Goal: Information Seeking & Learning: Check status

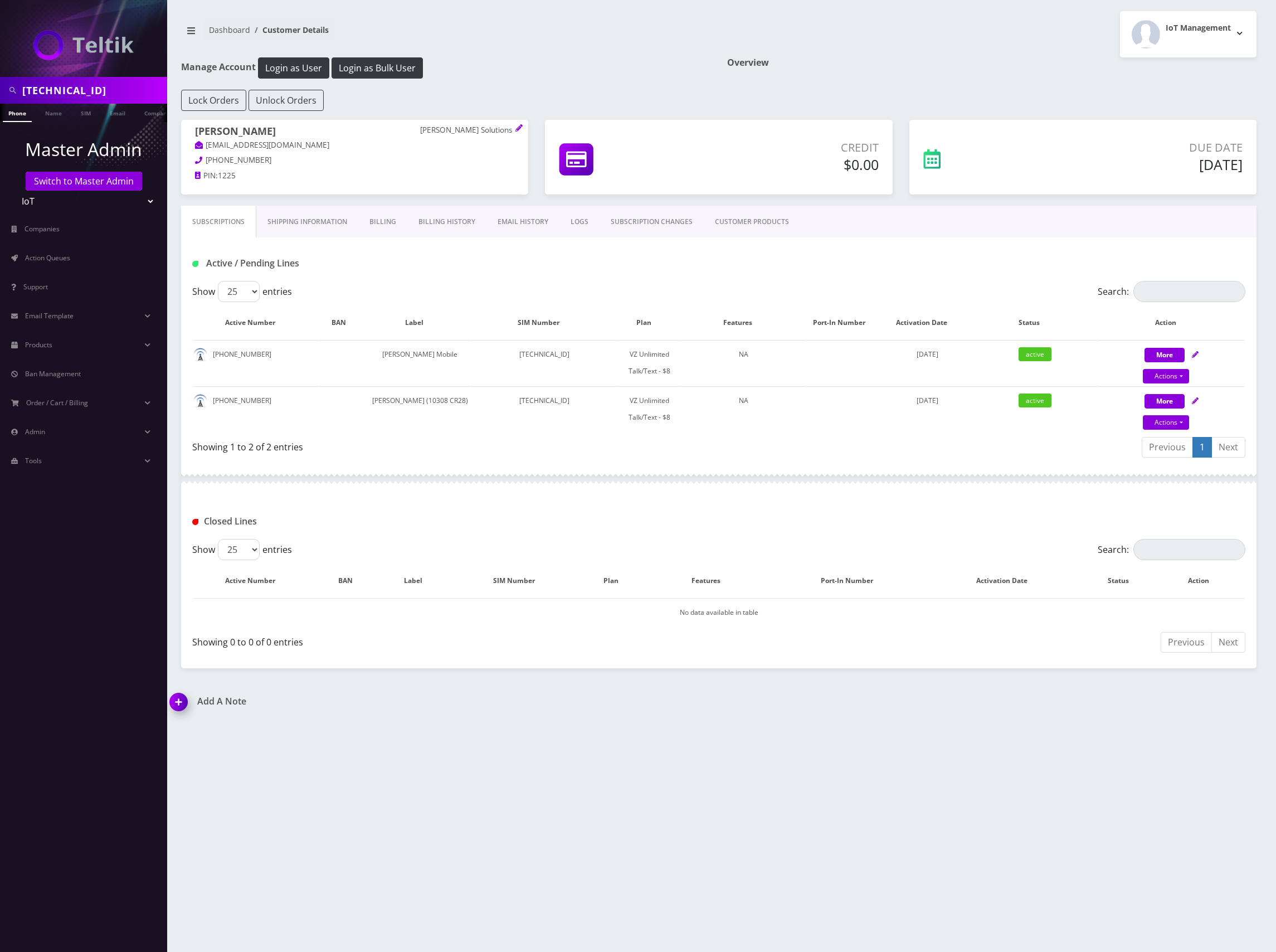
click at [83, 87] on input "89148000011835958271" at bounding box center [93, 90] width 142 height 21
type input "8901240467113101788"
click at [81, 110] on link "SIM" at bounding box center [80, 113] width 21 height 18
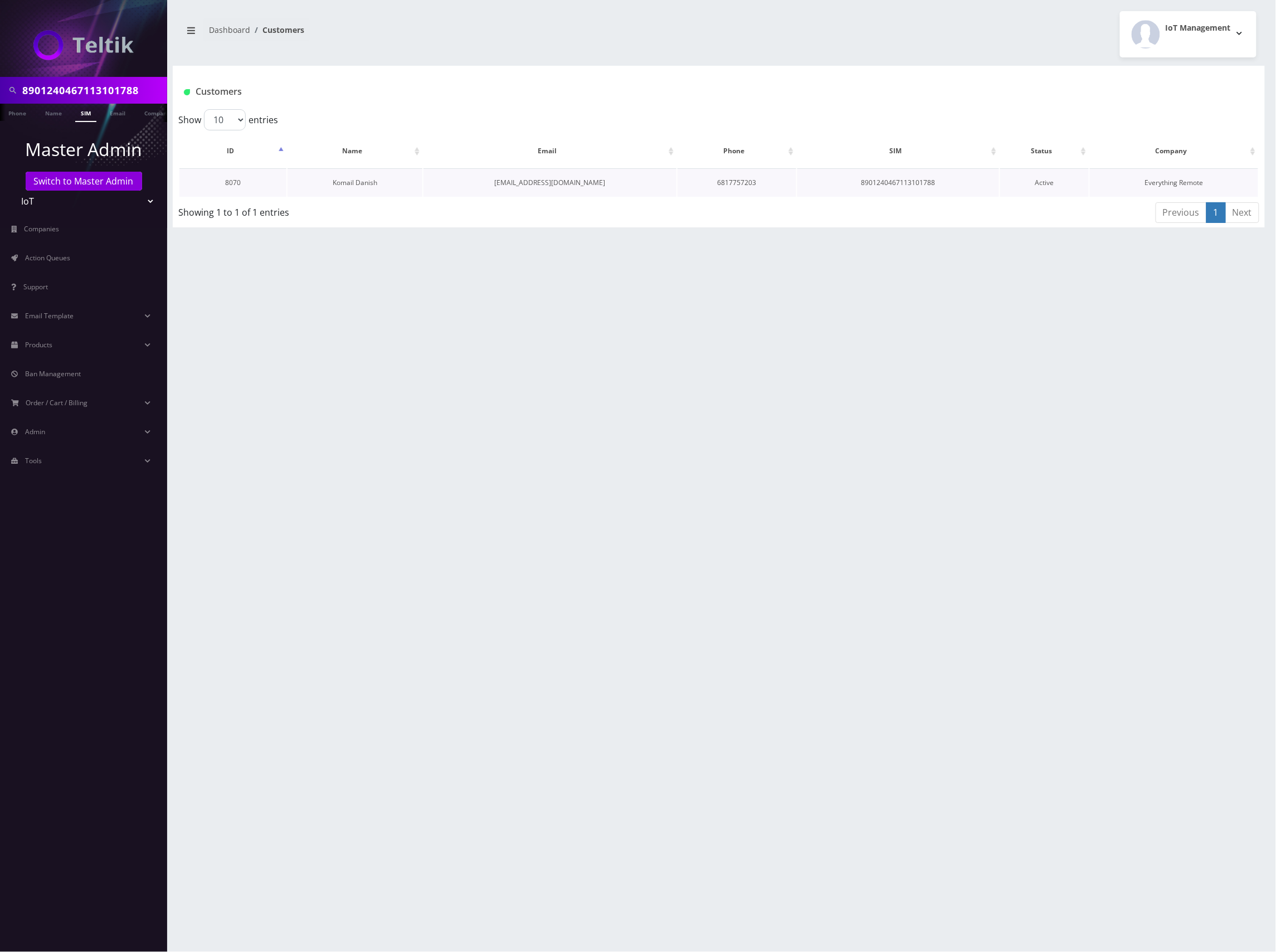
click at [361, 181] on link "Komail Danish" at bounding box center [355, 183] width 45 height 10
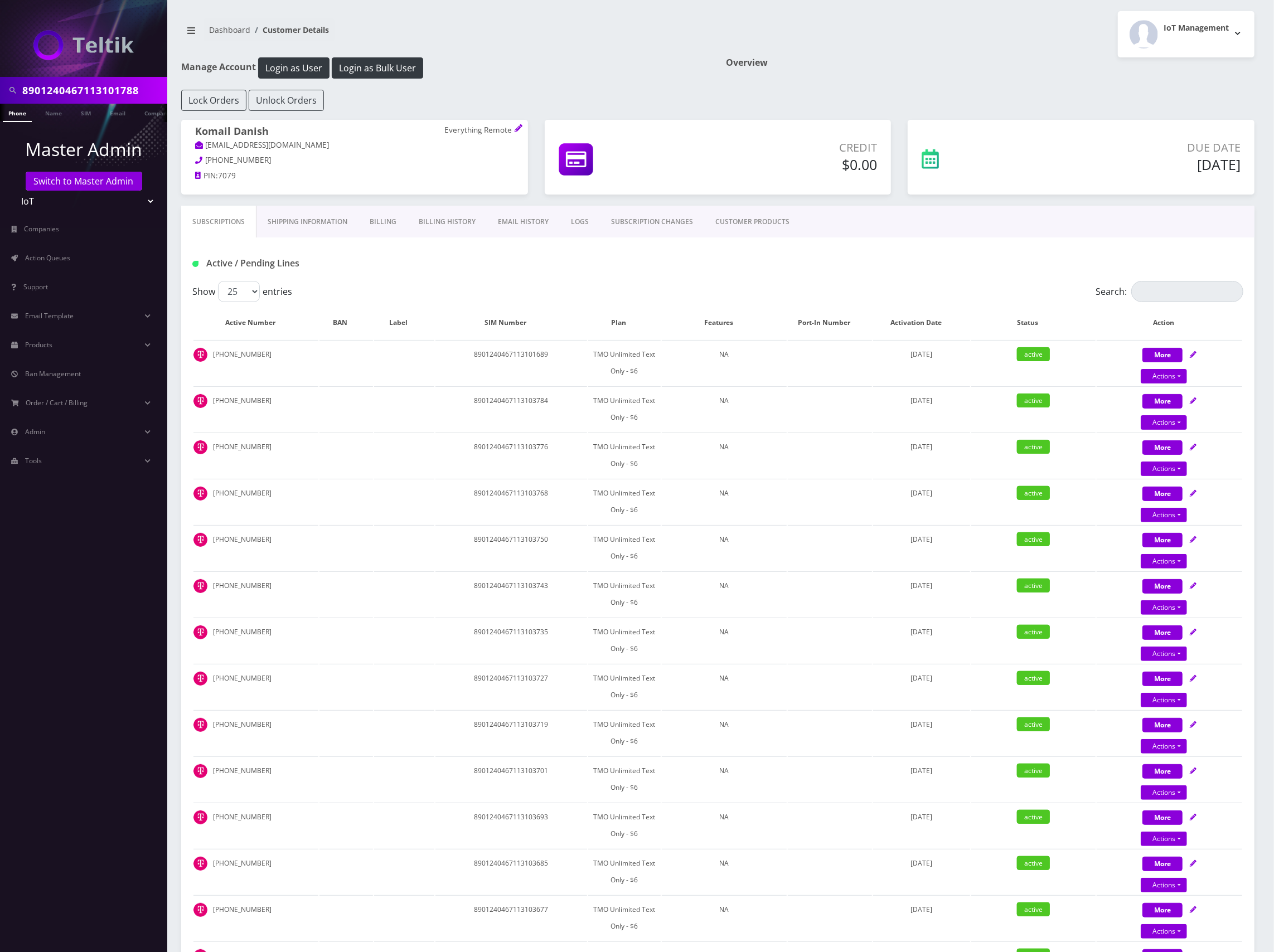
click at [438, 218] on link "Billing History" at bounding box center [448, 222] width 79 height 32
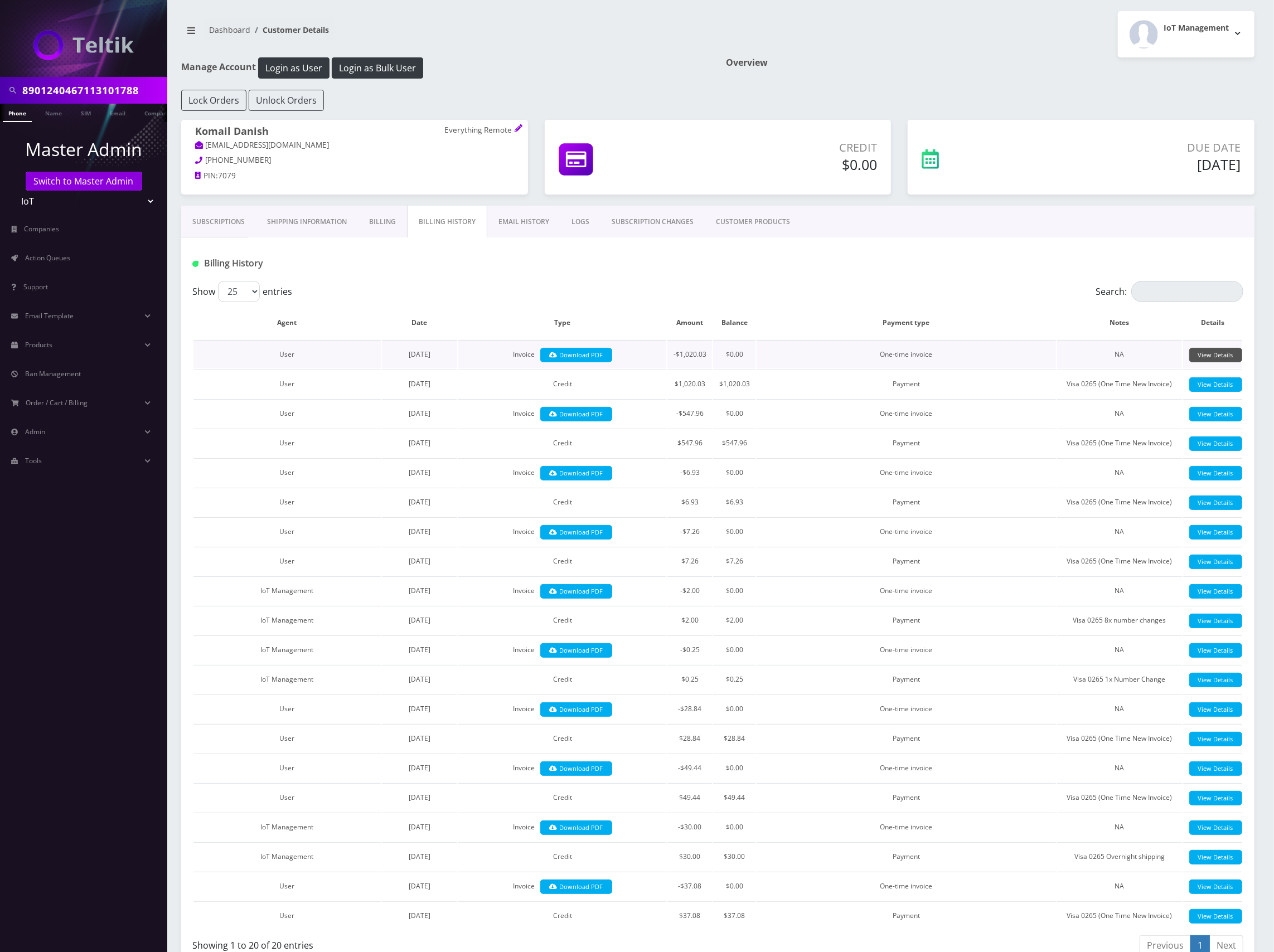
click at [1226, 357] on link "View Details" at bounding box center [1216, 355] width 53 height 15
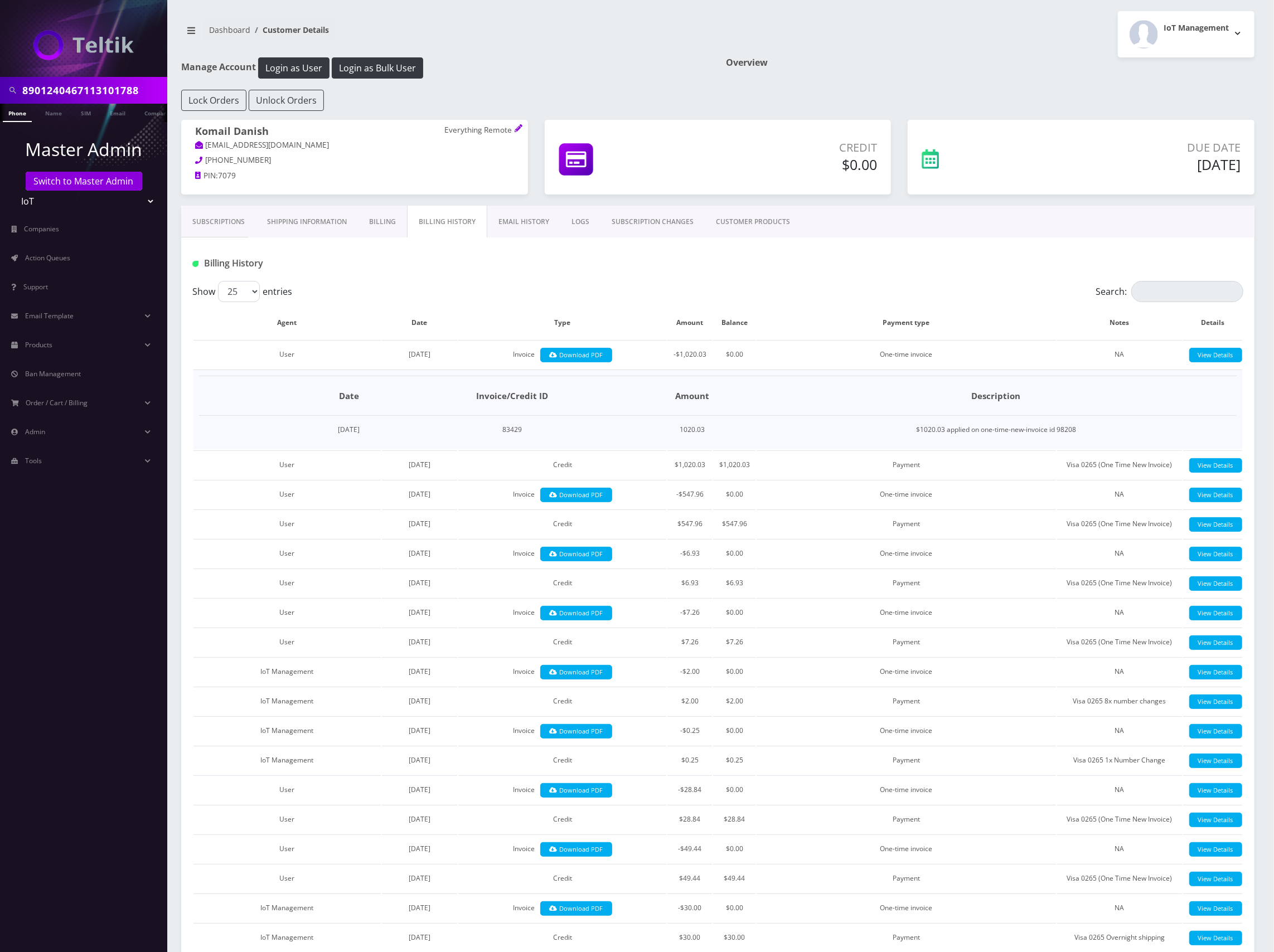
click at [769, 219] on link "CUSTOMER PRODUCTS" at bounding box center [753, 222] width 96 height 32
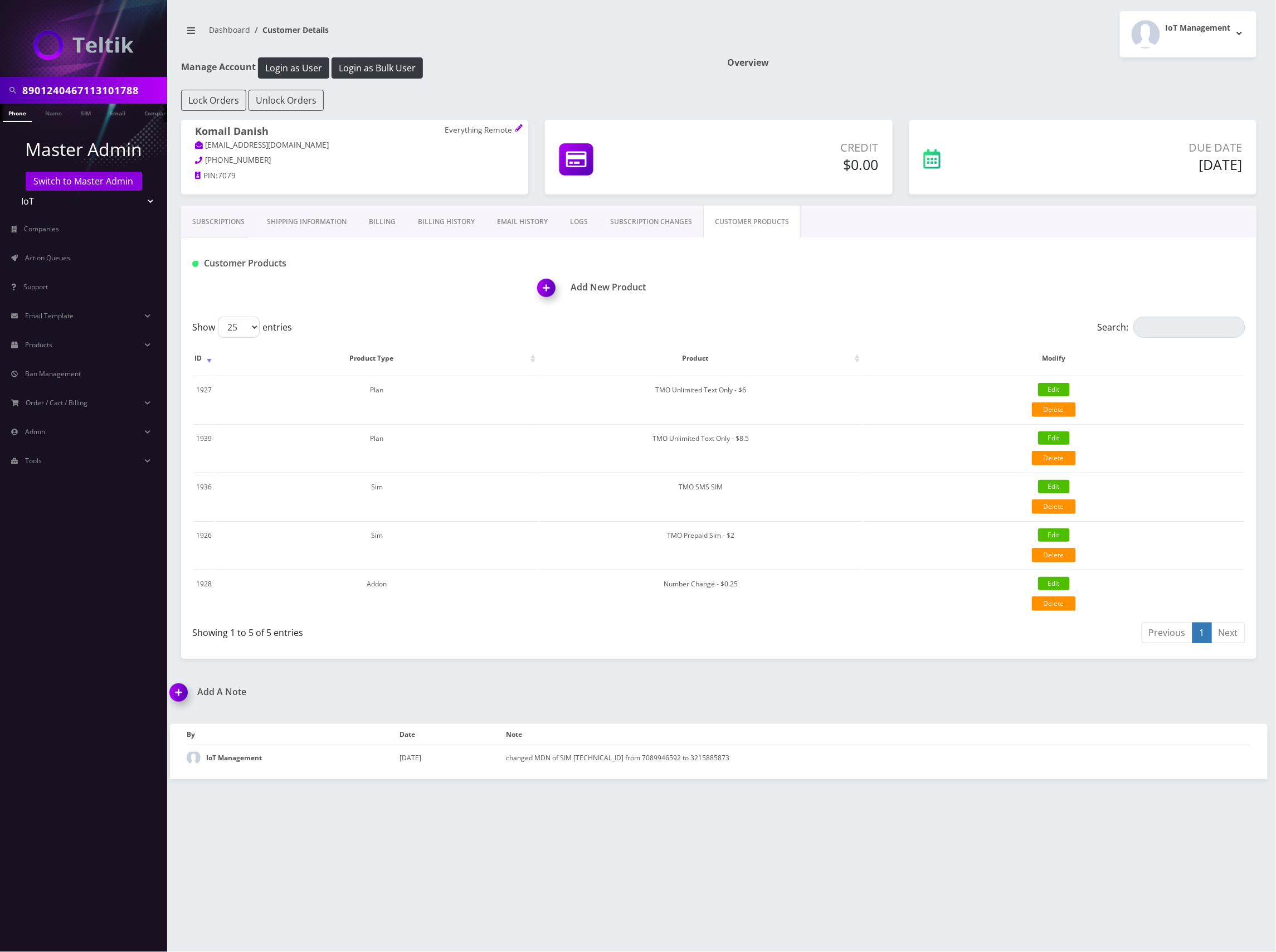
click at [211, 219] on link "Subscriptions" at bounding box center [218, 222] width 75 height 32
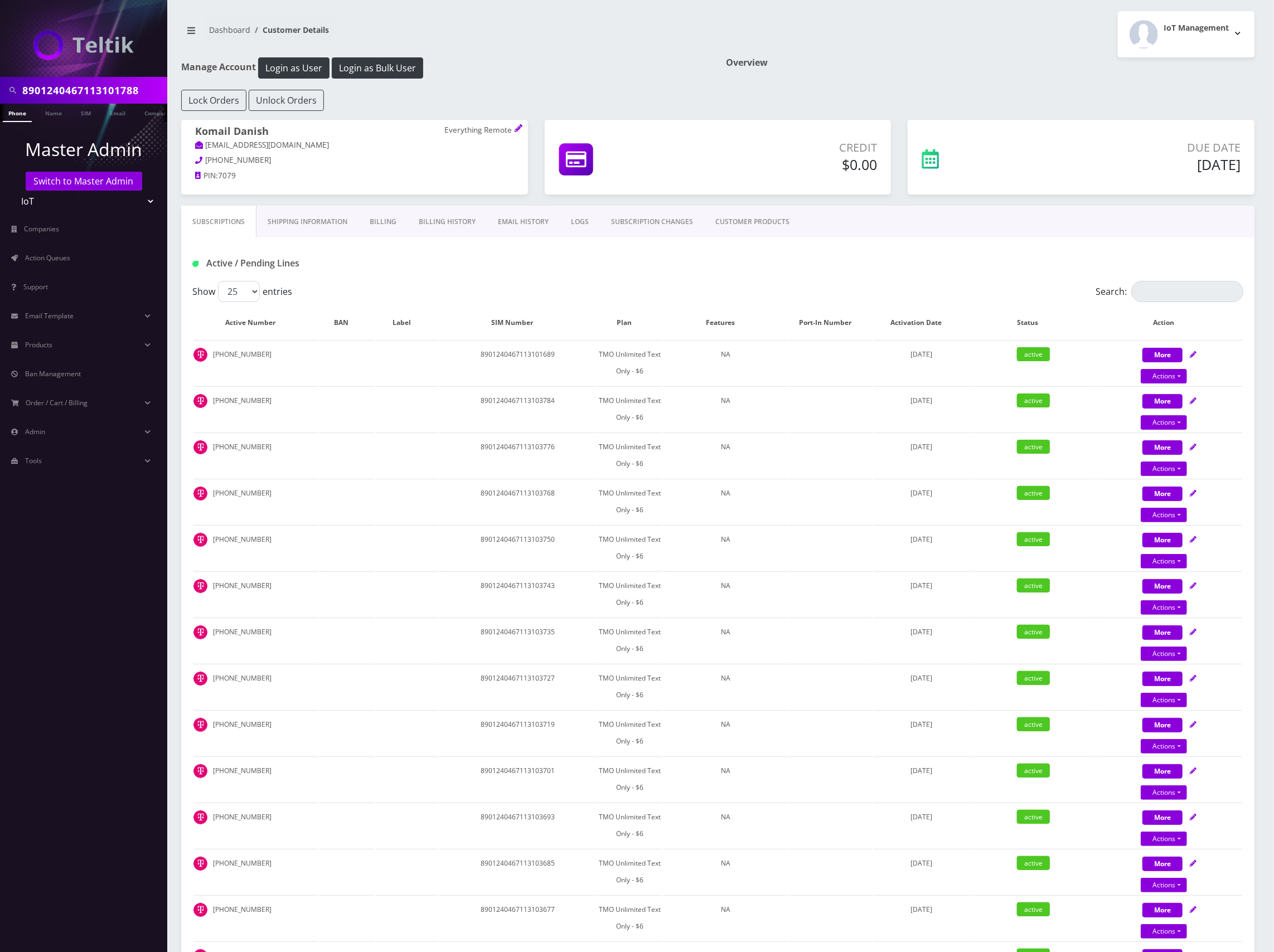
click at [762, 225] on link "CUSTOMER PRODUCTS" at bounding box center [753, 222] width 96 height 32
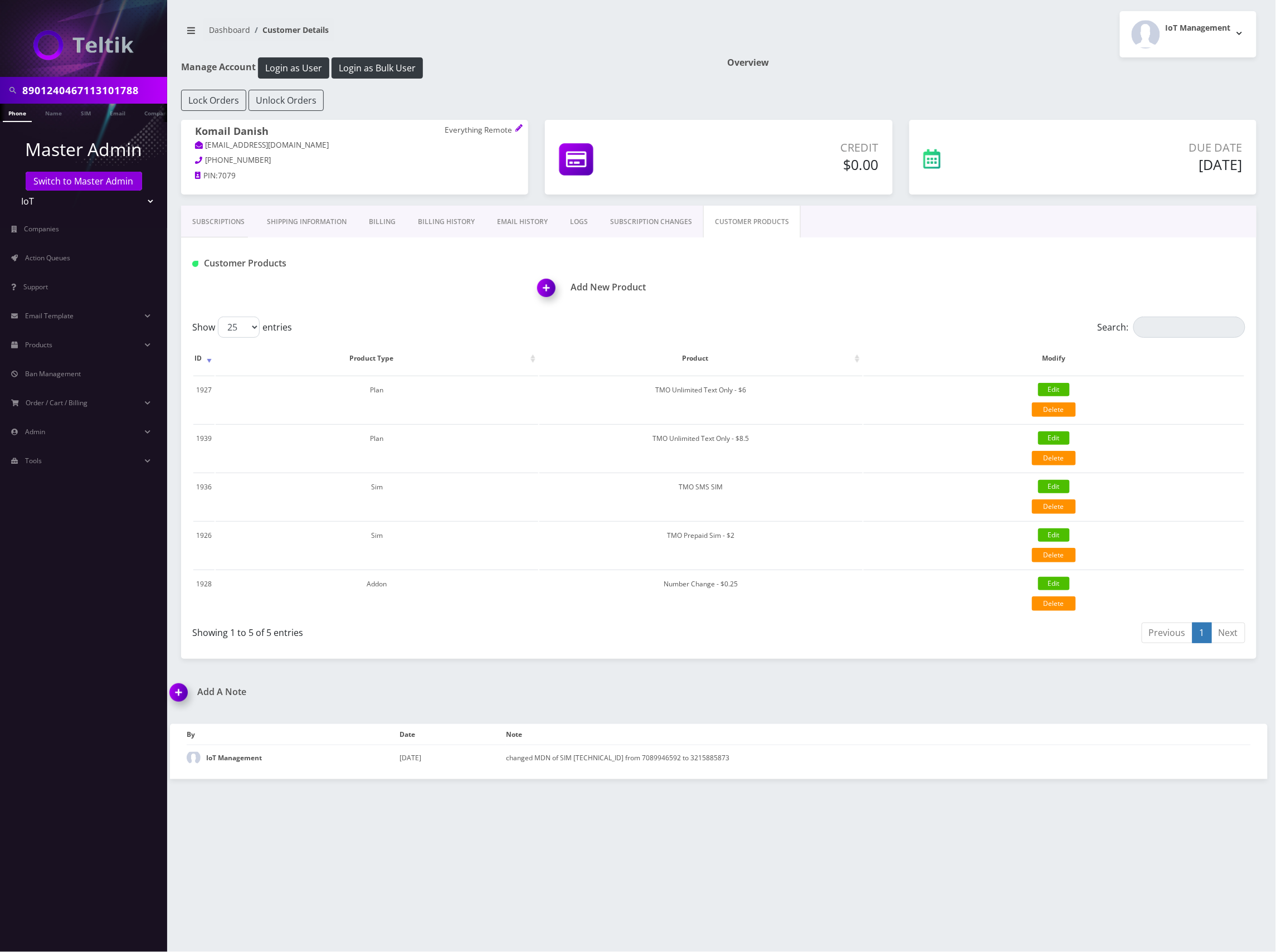
click at [656, 222] on link "SUBSCRIPTION CHANGES" at bounding box center [651, 222] width 104 height 32
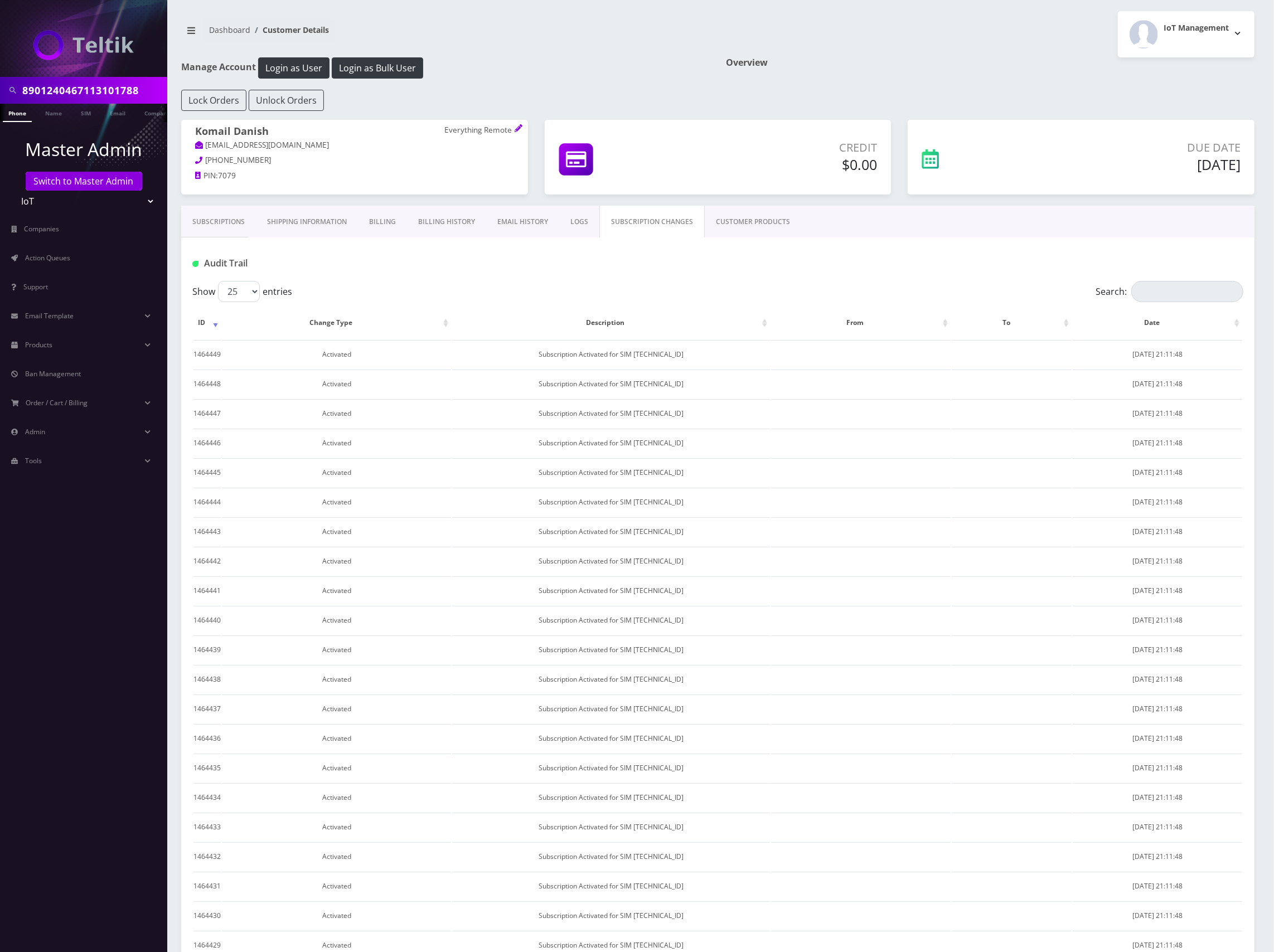
click at [309, 223] on link "Shipping Information" at bounding box center [307, 222] width 102 height 32
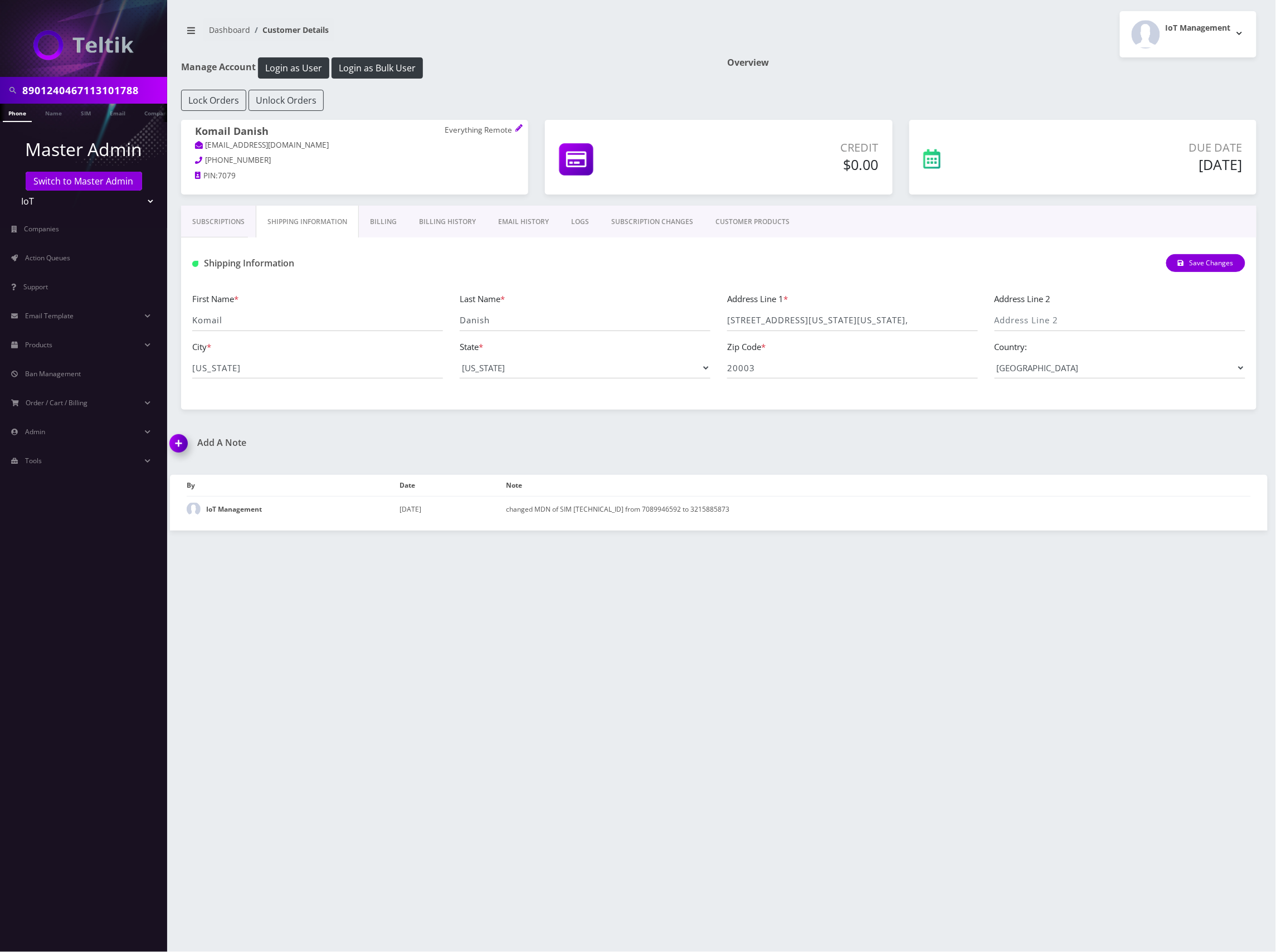
click at [223, 226] on link "Subscriptions" at bounding box center [218, 222] width 75 height 32
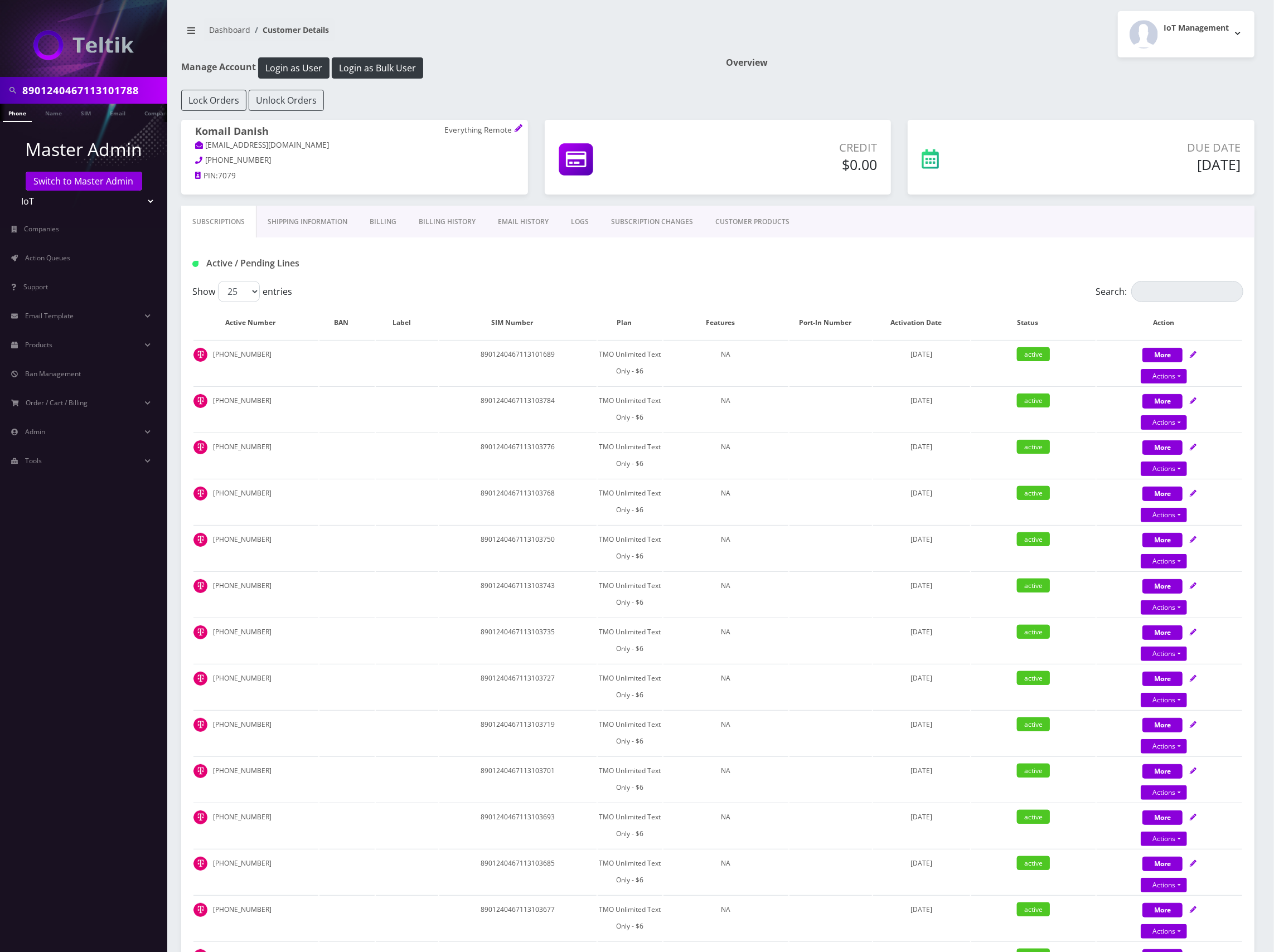
click at [374, 219] on link "Billing" at bounding box center [383, 222] width 49 height 32
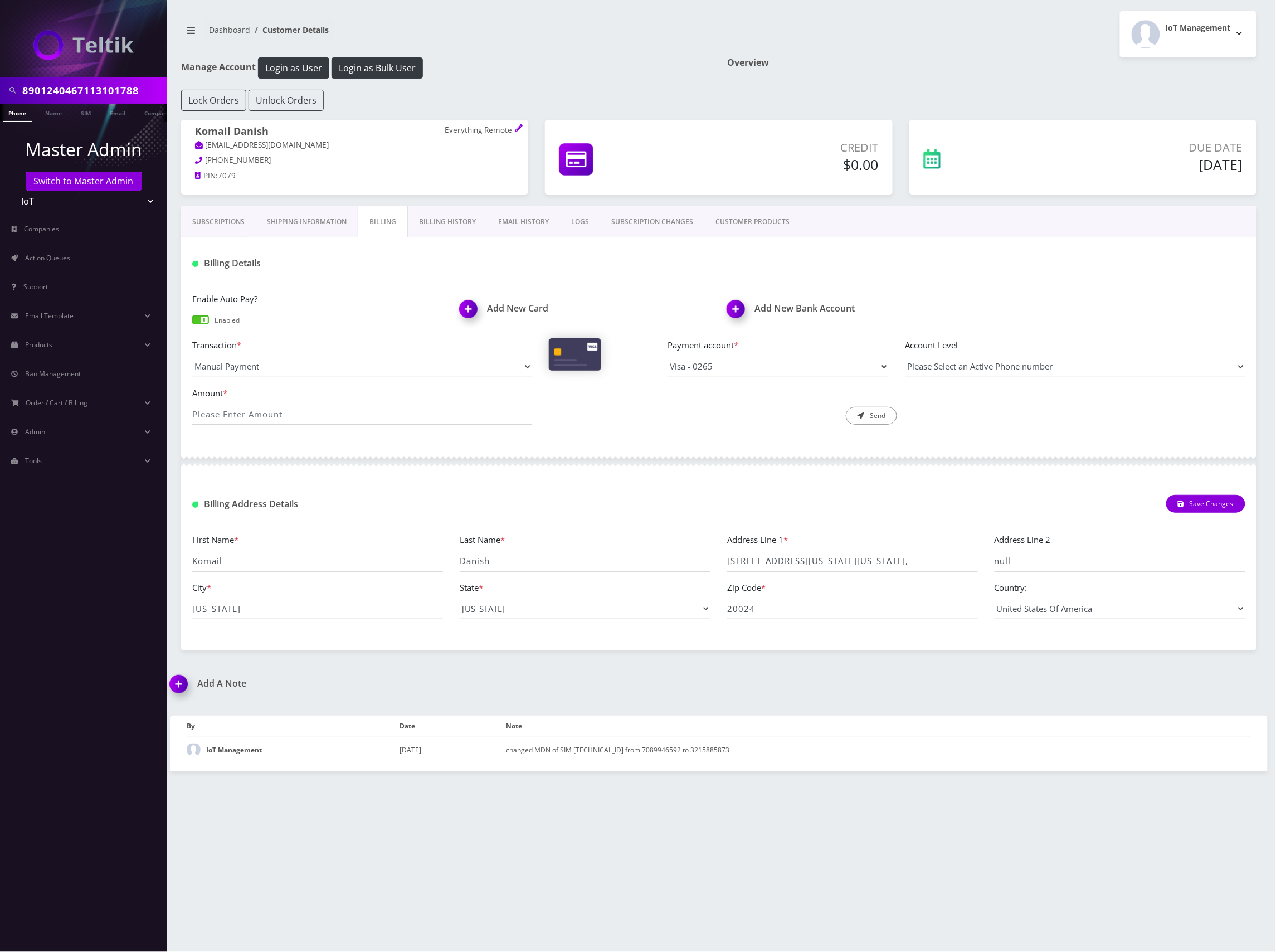
click at [440, 221] on link "Billing History" at bounding box center [448, 222] width 79 height 32
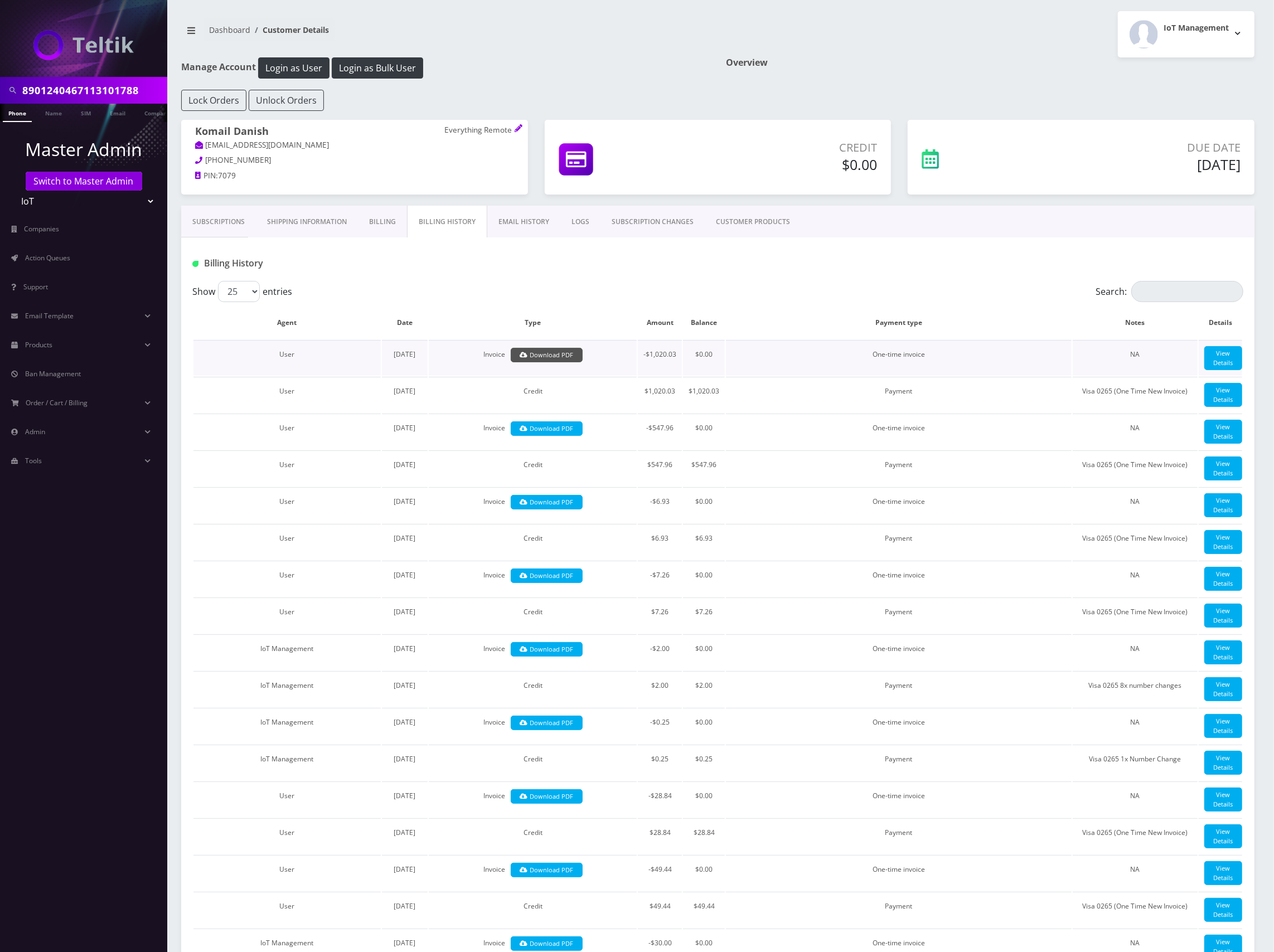
click at [556, 353] on link "Download PDF" at bounding box center [546, 355] width 72 height 15
click at [1225, 357] on link "View Details" at bounding box center [1223, 358] width 38 height 24
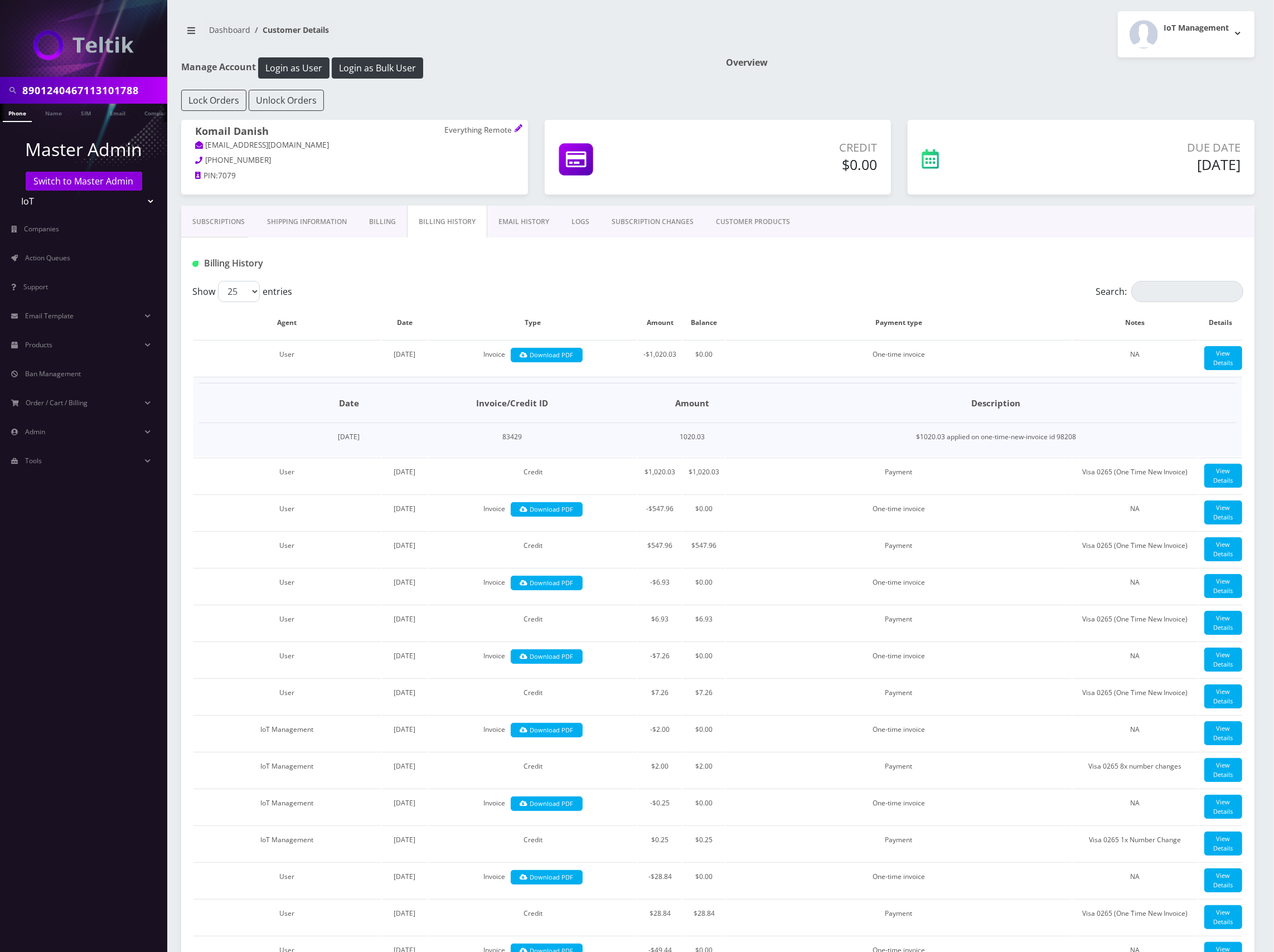
click at [904, 261] on div at bounding box center [896, 263] width 712 height 18
click at [905, 255] on div at bounding box center [896, 263] width 712 height 18
drag, startPoint x: 968, startPoint y: 446, endPoint x: 944, endPoint y: 449, distance: 24.2
click at [944, 449] on td "$1020.03 applied on one-time-new-invoice id 98208" at bounding box center [996, 437] width 481 height 28
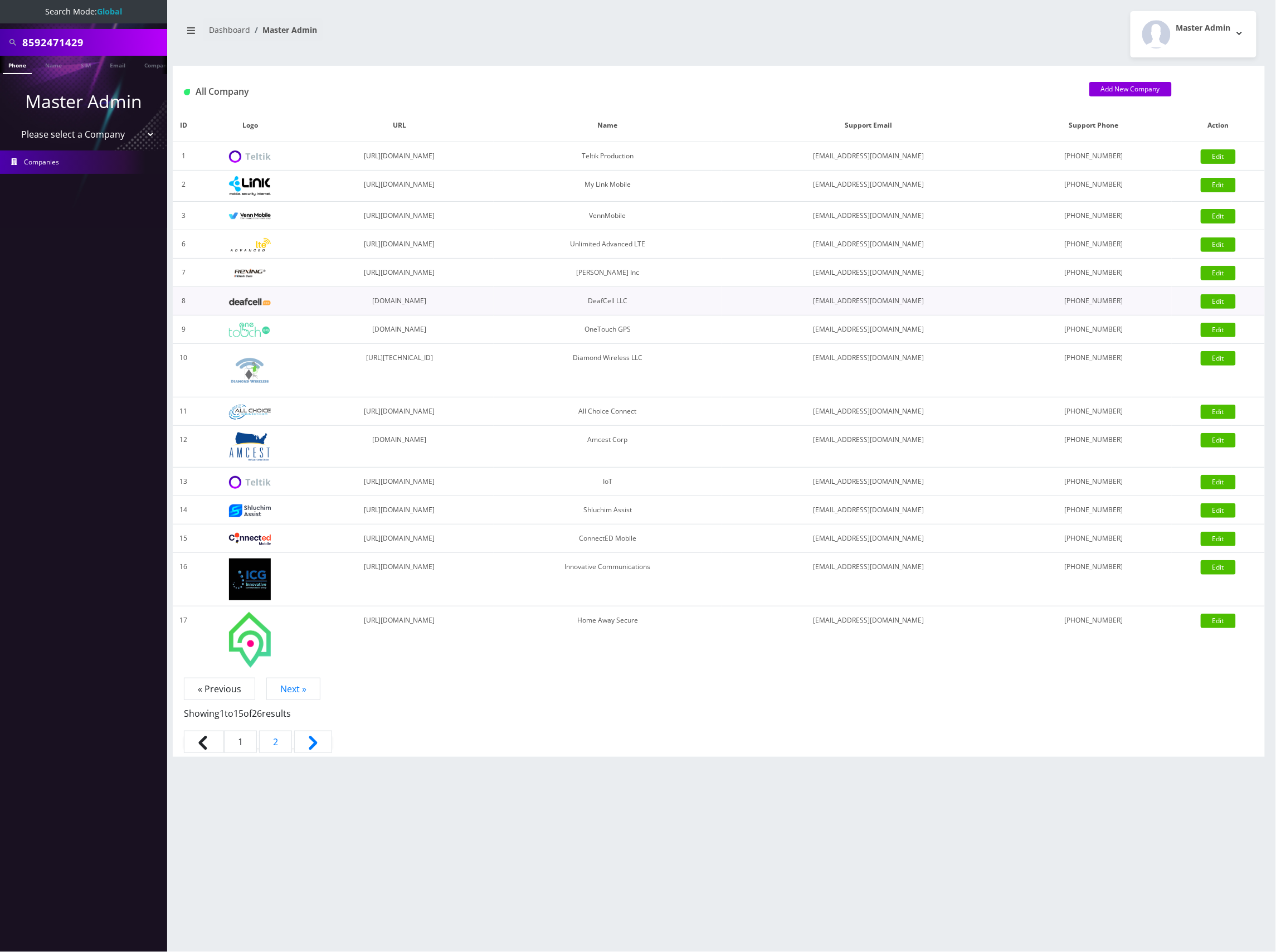
scroll to position [0, 6]
